Goal: Navigation & Orientation: Find specific page/section

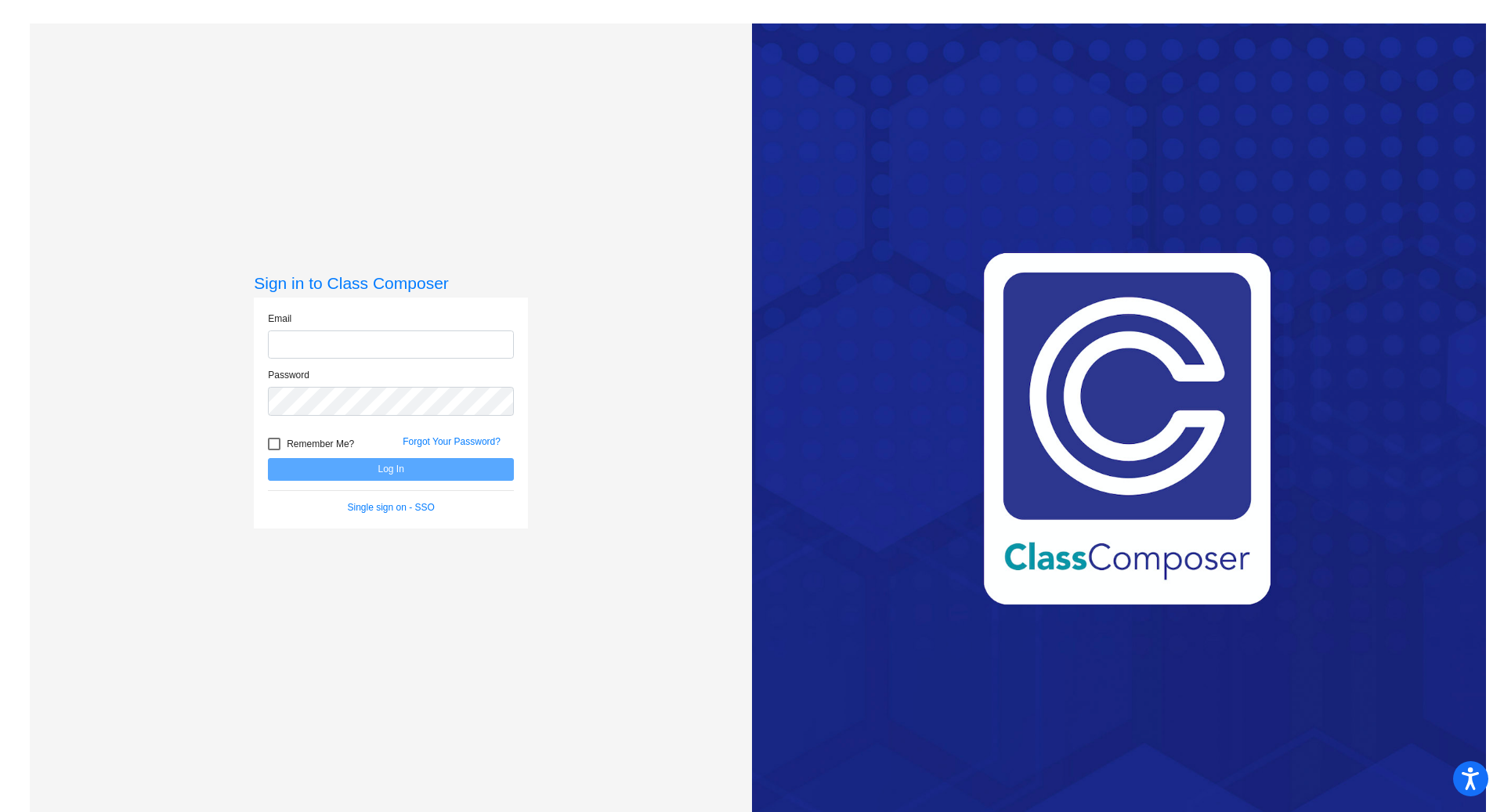
click at [455, 344] on input "email" at bounding box center [391, 344] width 246 height 29
type input "[EMAIL_ADDRESS][DOMAIN_NAME]"
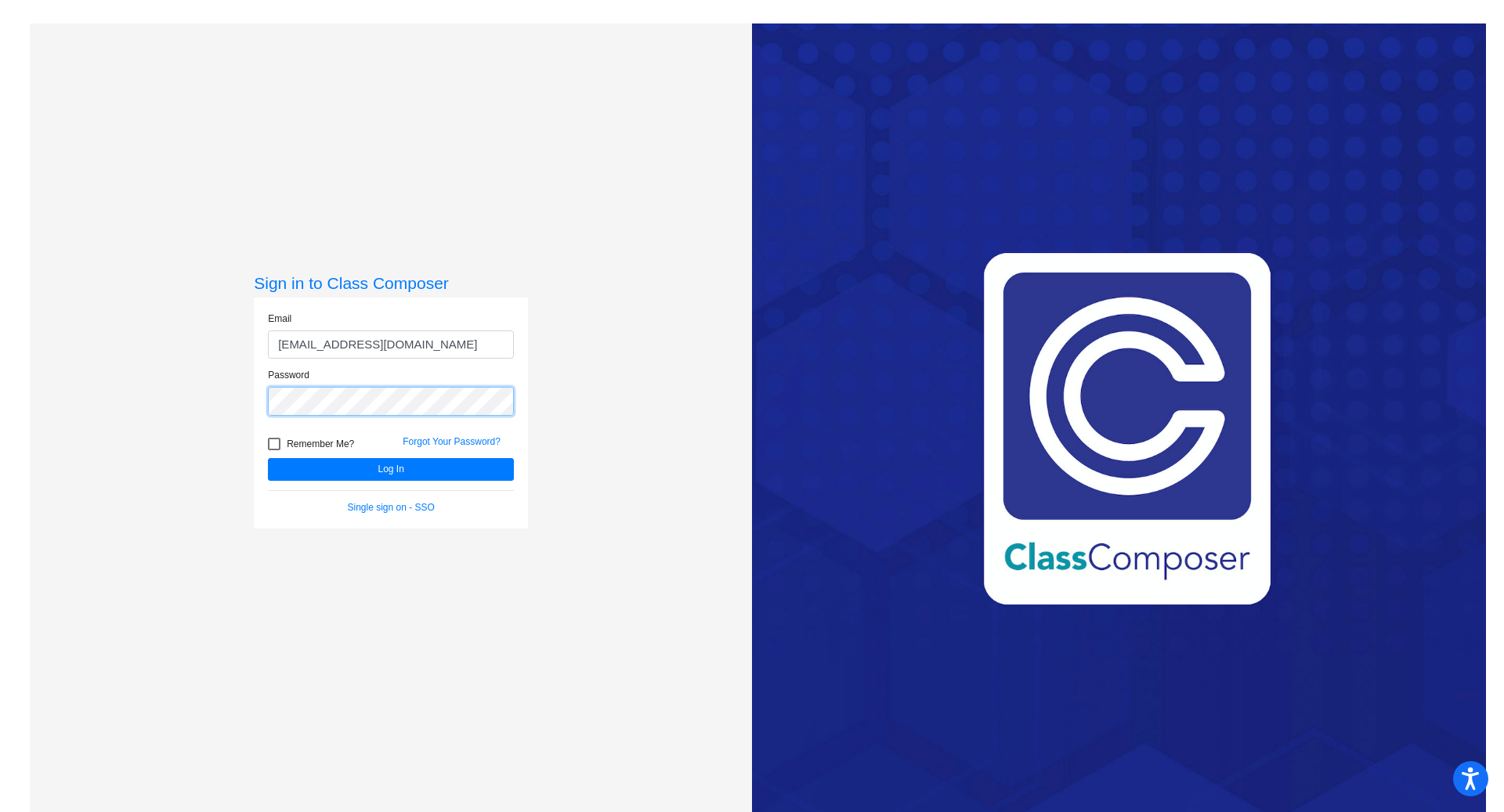
click at [268, 458] on button "Log In" at bounding box center [391, 469] width 246 height 23
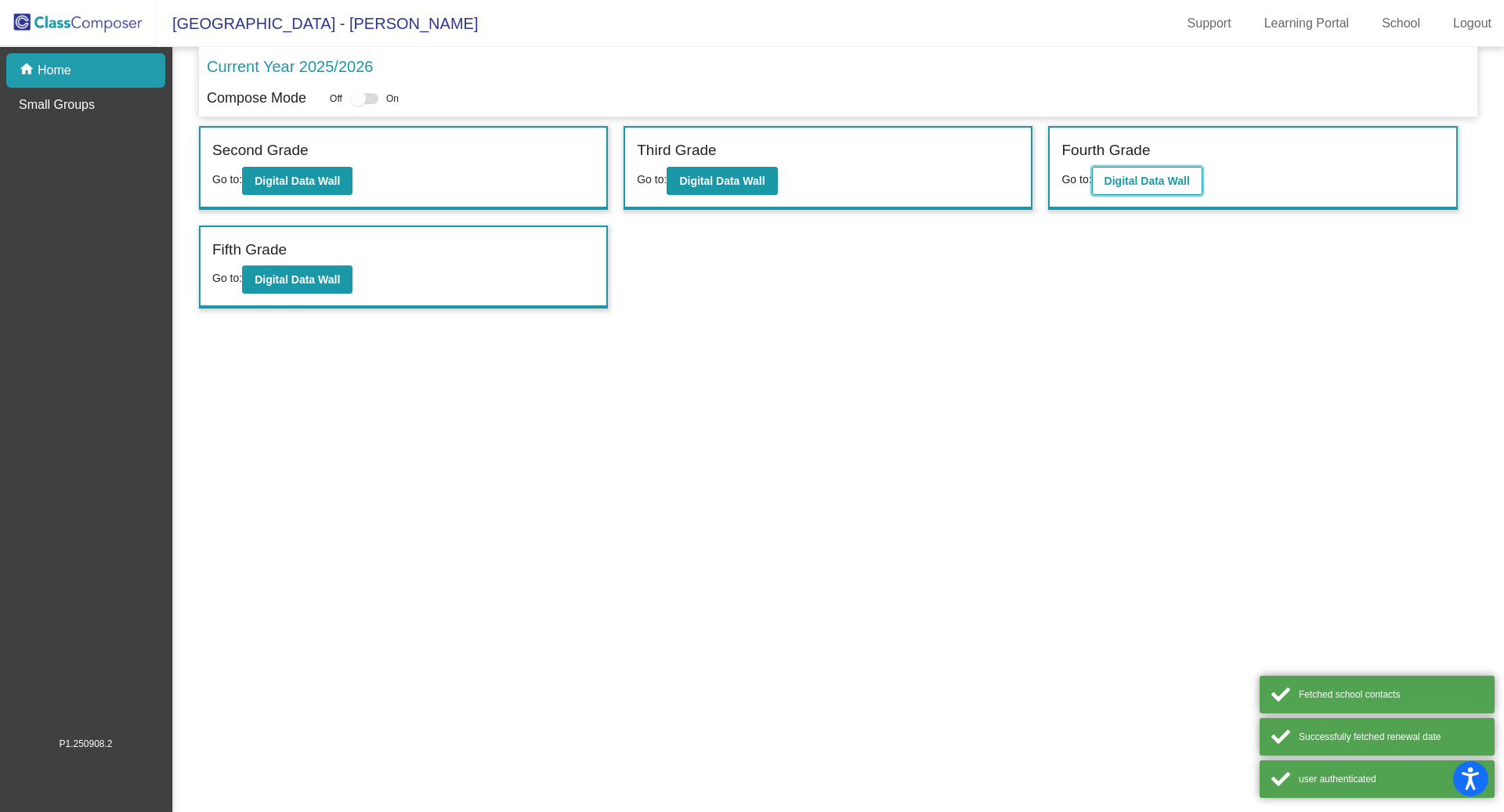
click at [1123, 182] on b "Digital Data Wall" at bounding box center [1147, 181] width 85 height 12
